Goal: Task Accomplishment & Management: Manage account settings

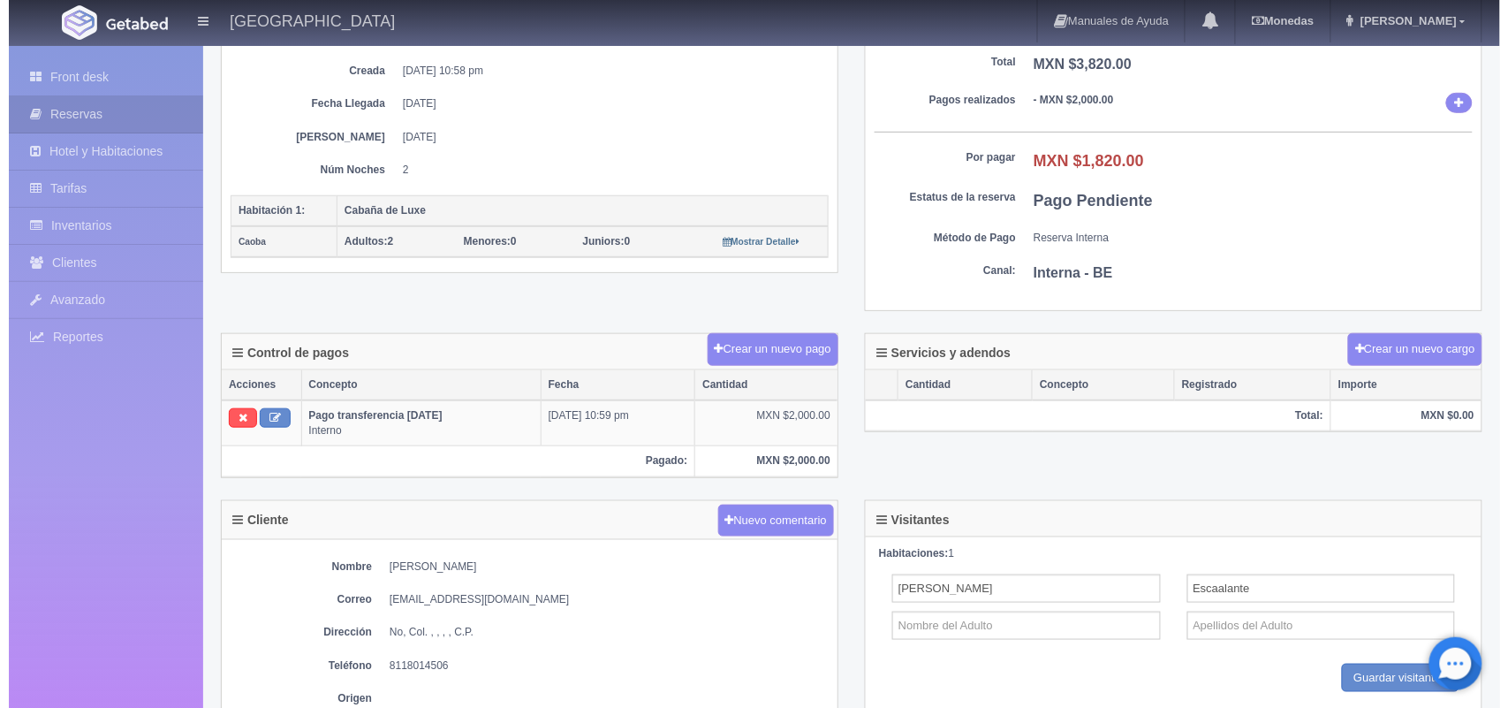
scroll to position [259, 0]
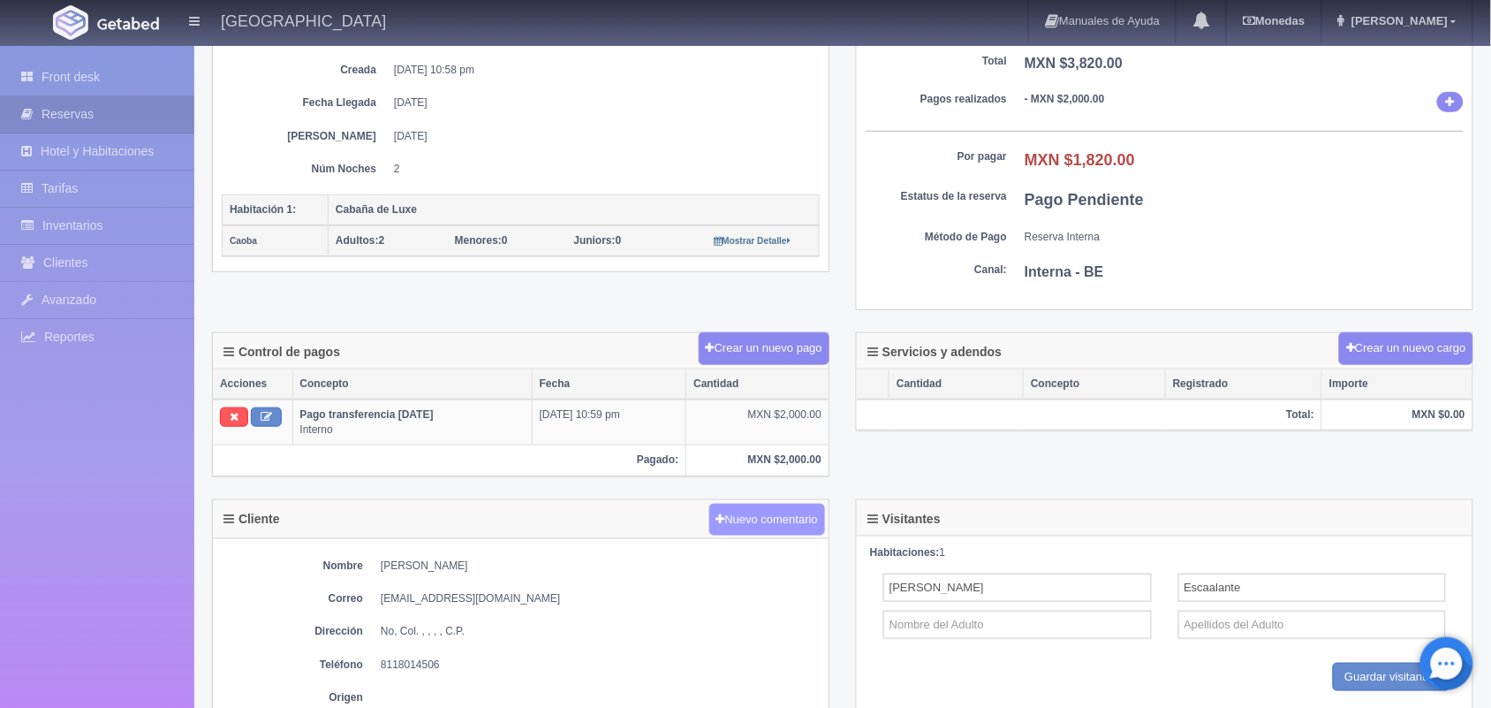
click at [792, 526] on button "Nuevo comentario" at bounding box center [767, 520] width 117 height 33
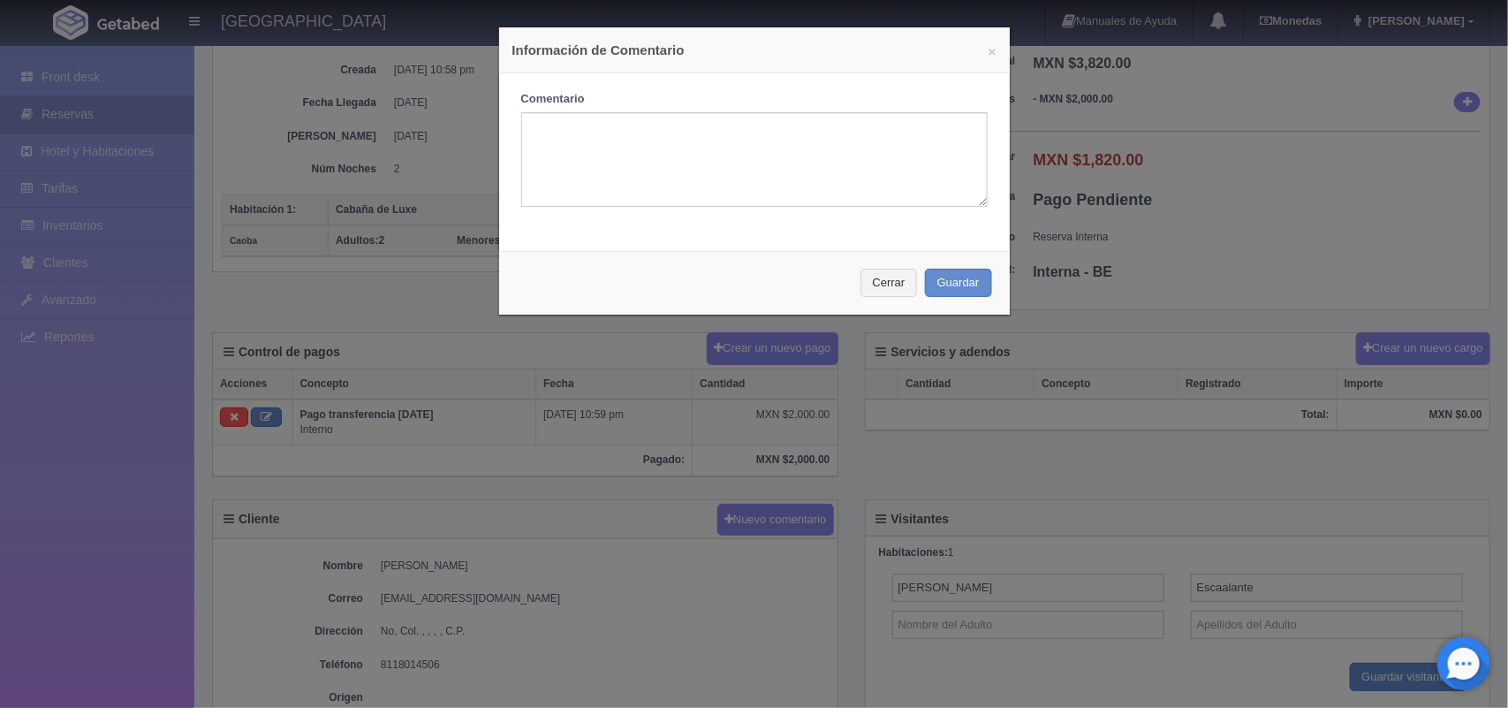
drag, startPoint x: 665, startPoint y: 594, endPoint x: 671, endPoint y: 549, distance: 44.6
click at [671, 549] on div "× Información de Comentario Comentario Cerrar Guardar" at bounding box center [754, 354] width 1508 height 708
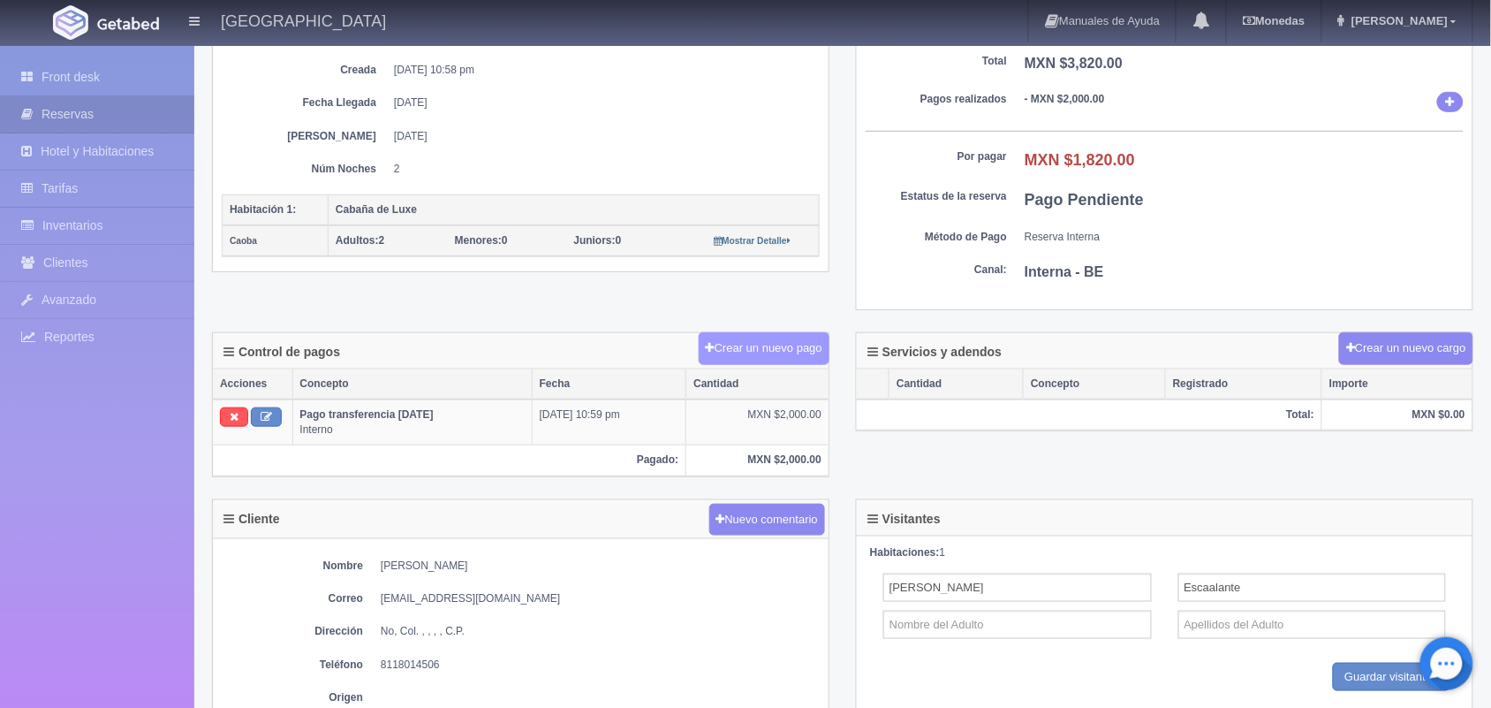
click at [760, 354] on button "Crear un nuevo pago" at bounding box center [764, 348] width 131 height 33
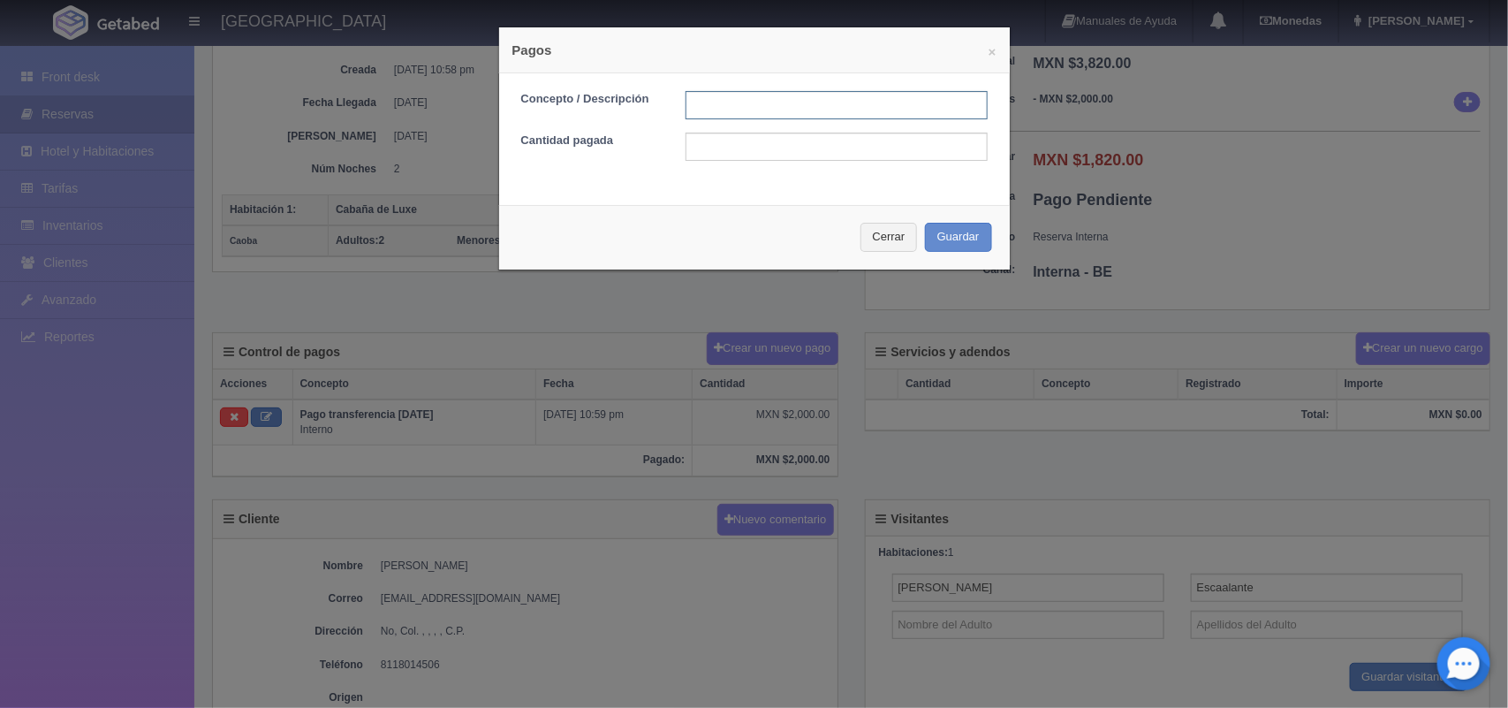
click at [748, 104] on input "text" at bounding box center [837, 105] width 302 height 28
click at [779, 150] on input "text" at bounding box center [837, 147] width 302 height 28
click at [815, 98] on input "Pago transferencia" at bounding box center [837, 105] width 302 height 28
type input "Pago transferencia [DATE]"
click at [784, 151] on input "text" at bounding box center [837, 147] width 302 height 28
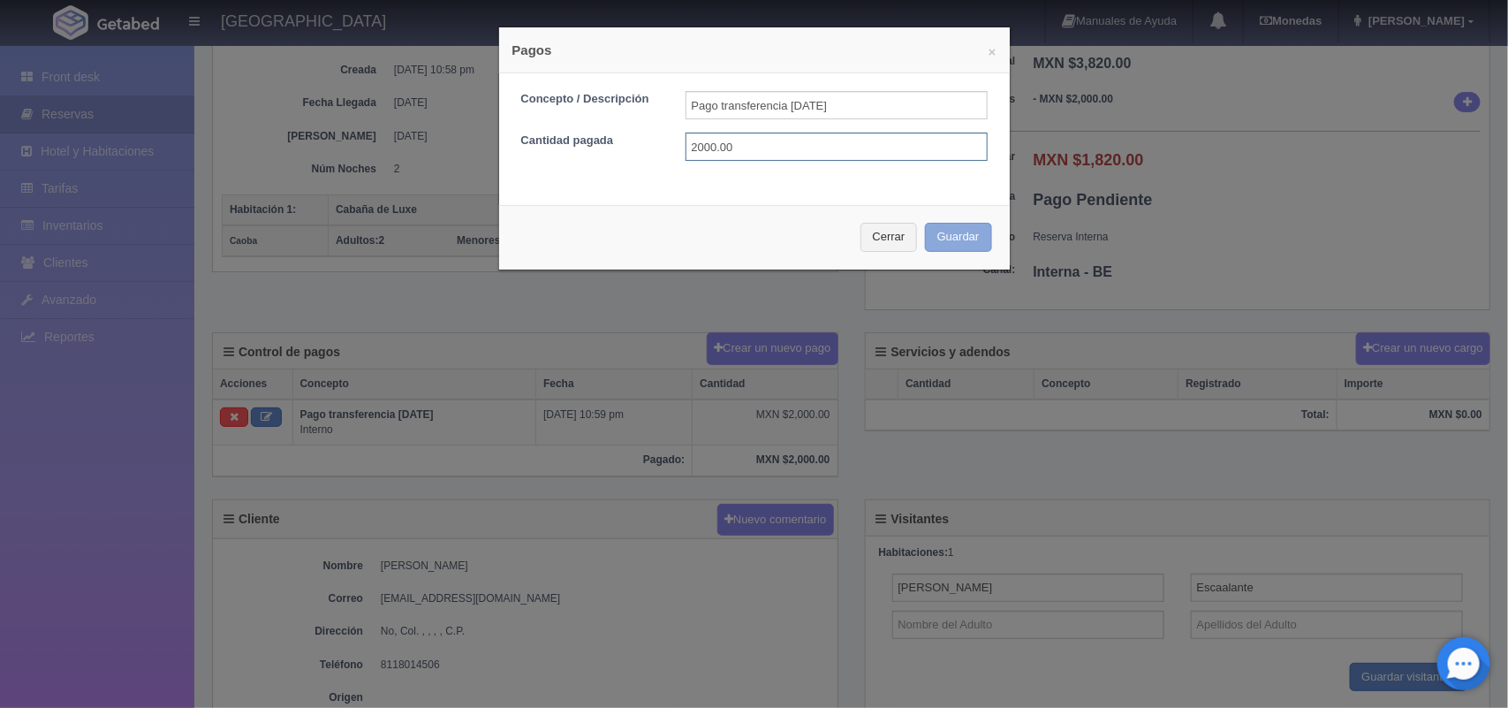
type input "2000.00"
click at [933, 239] on button "Guardar" at bounding box center [958, 237] width 67 height 29
click at [830, 148] on input "2000.00" at bounding box center [837, 147] width 302 height 28
click at [820, 148] on input "2000.00" at bounding box center [837, 147] width 302 height 28
click at [875, 244] on button "Cerrar" at bounding box center [888, 237] width 57 height 29
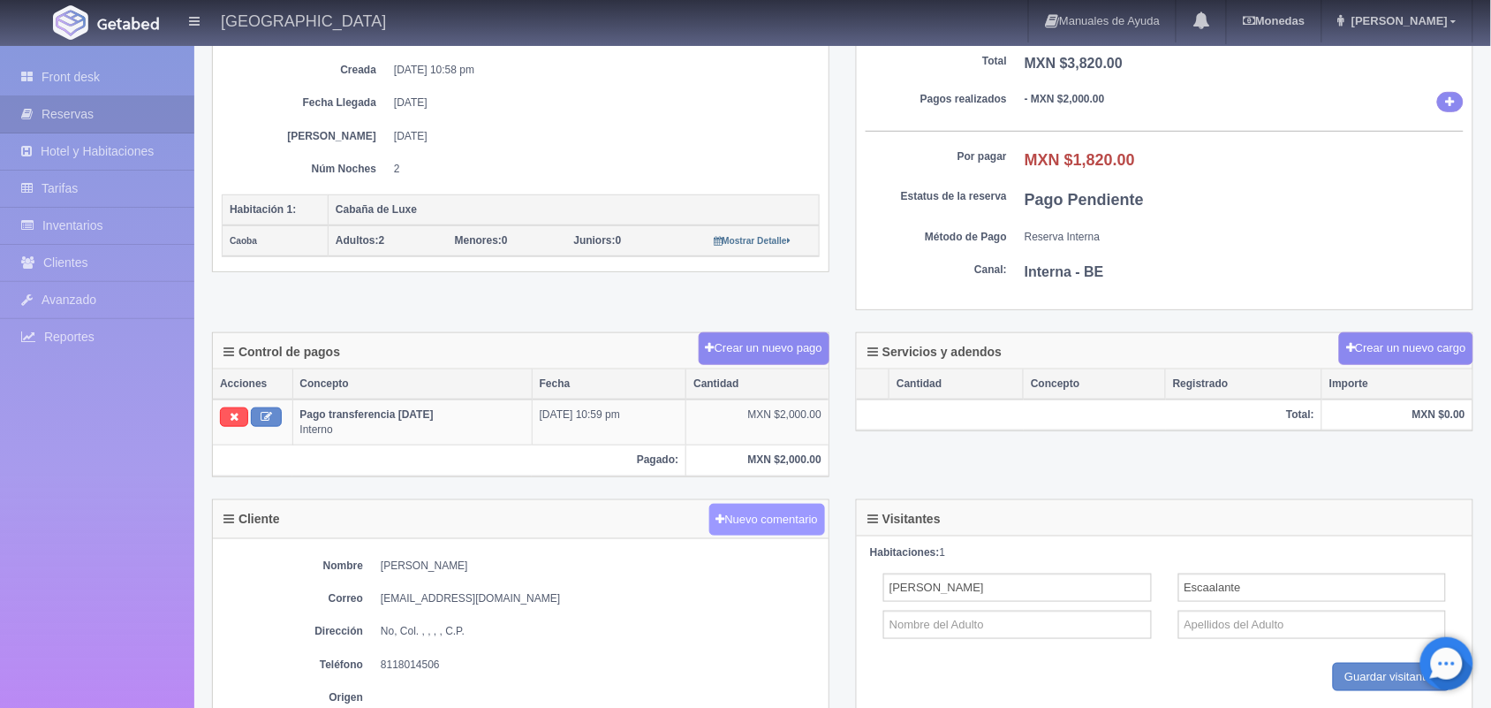
click at [782, 513] on button "Nuevo comentario" at bounding box center [767, 520] width 117 height 33
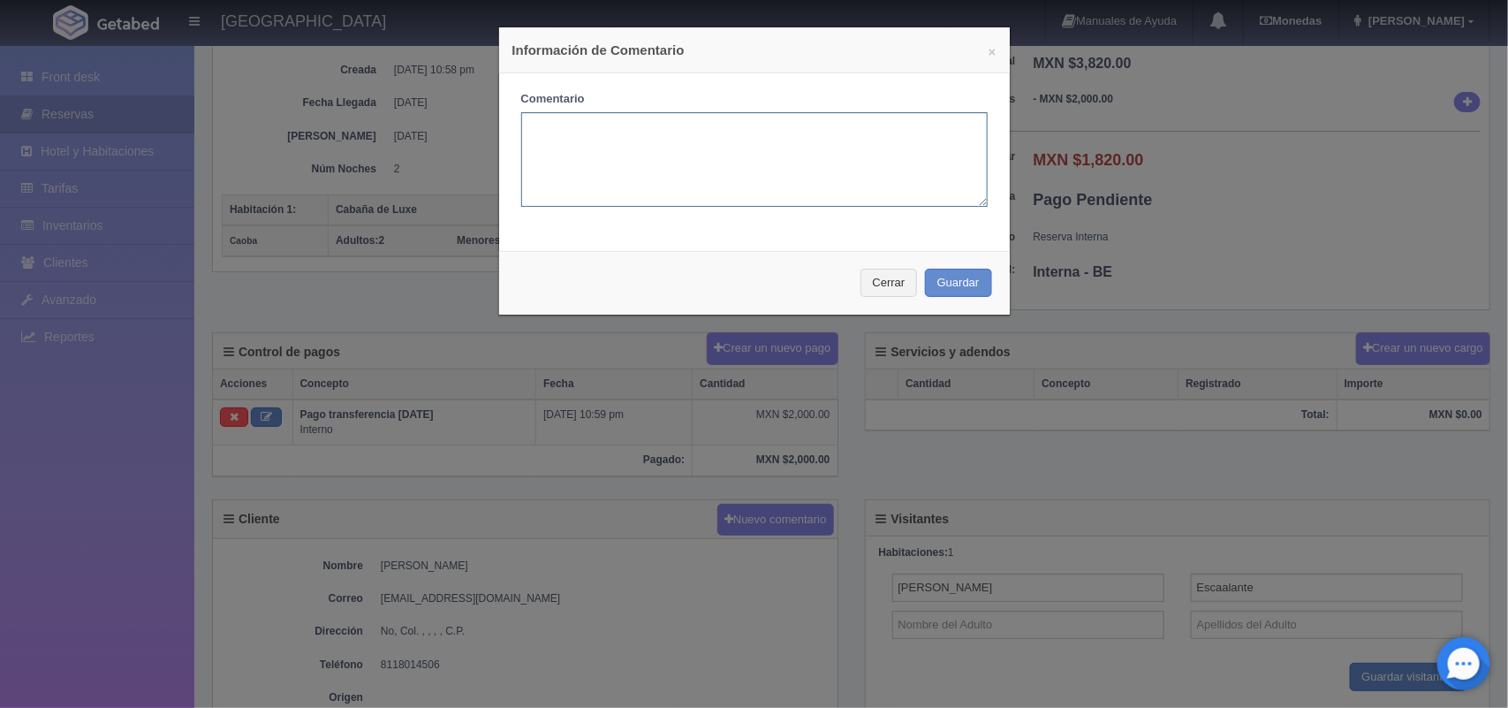
click at [724, 152] on textarea at bounding box center [754, 159] width 466 height 95
click at [655, 125] on textarea "Tiene un saldo a favor de 180.00" at bounding box center [754, 159] width 466 height 95
type textarea "TIENE UN SALDO A FAVOR DE $180.00"
click at [948, 289] on button "Guardar" at bounding box center [958, 283] width 67 height 29
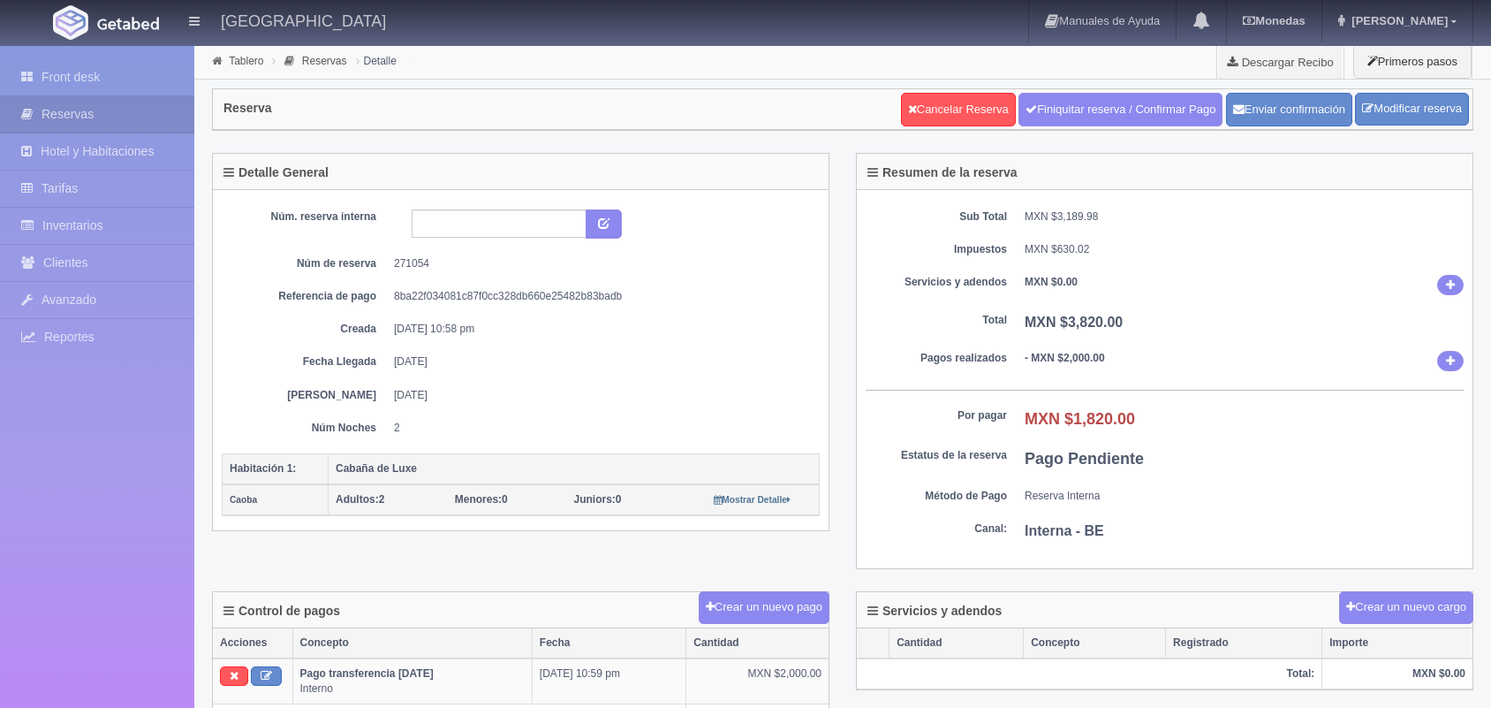
scroll to position [258, 0]
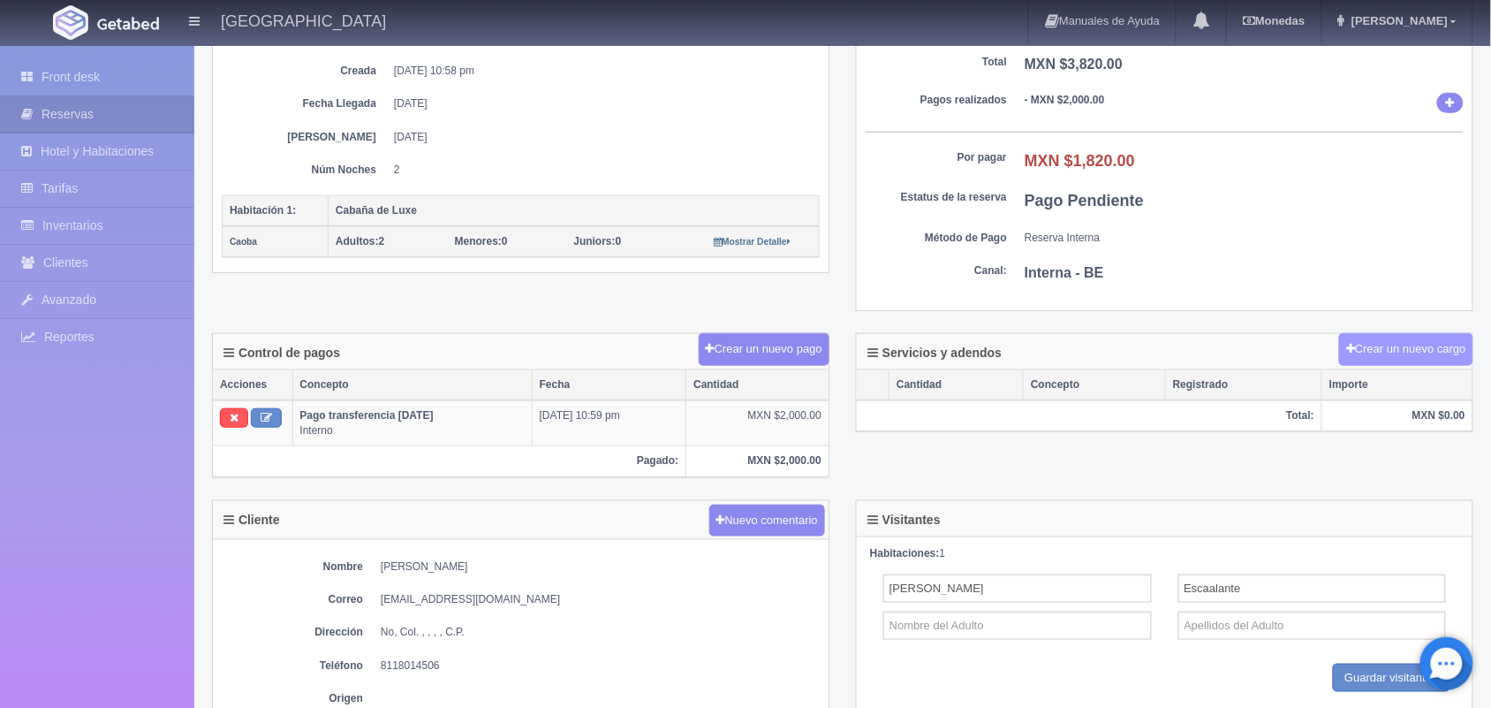
click at [1403, 354] on button "Crear un nuevo cargo" at bounding box center [1406, 349] width 134 height 33
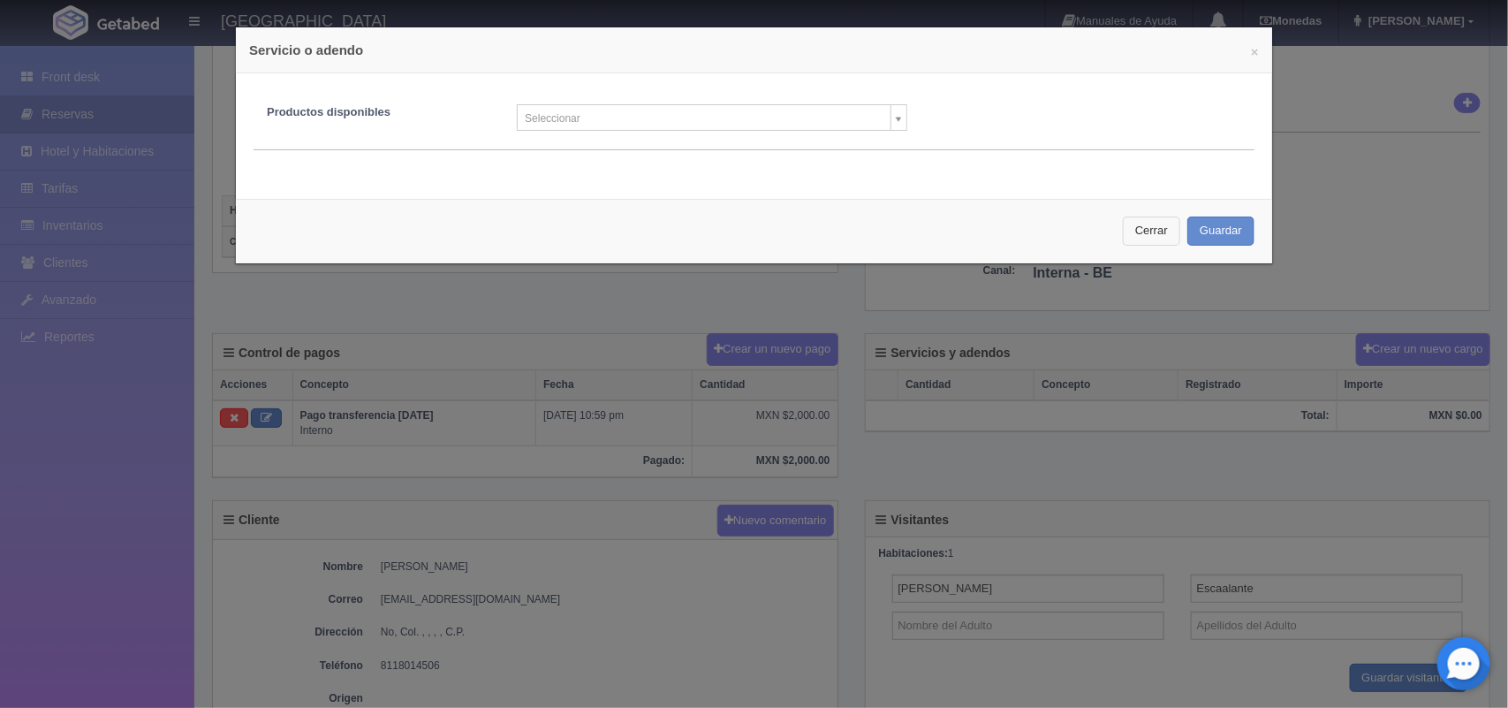
click at [1129, 234] on button "Cerrar" at bounding box center [1151, 230] width 57 height 29
